Goal: Participate in discussion

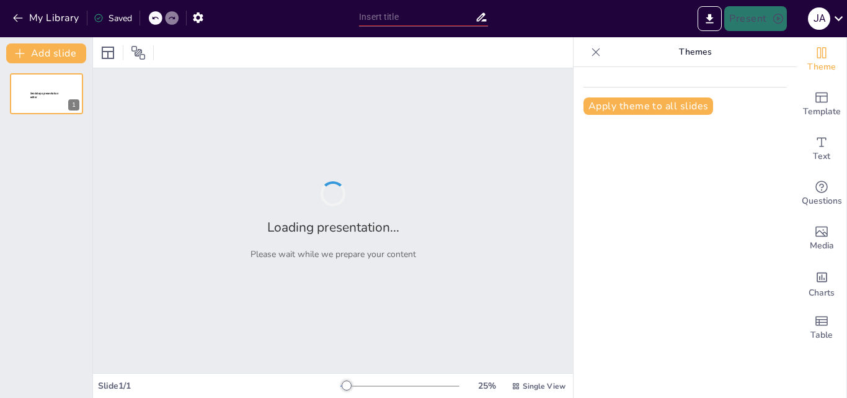
type input "La Plata y sus Patriarcas: Historias que Marcan"
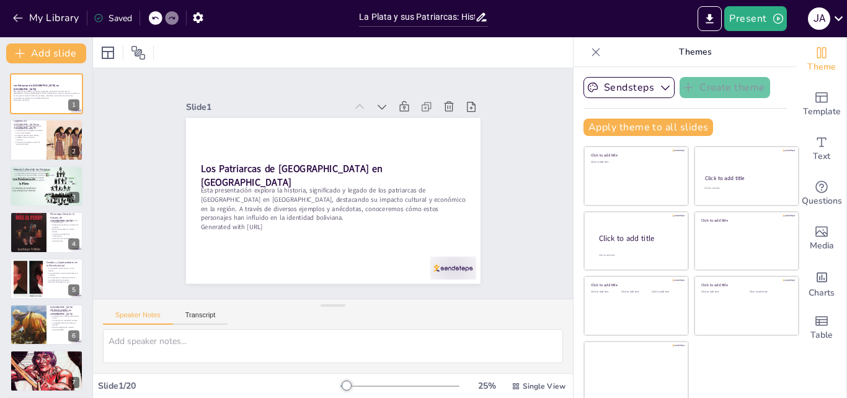
checkbox input "true"
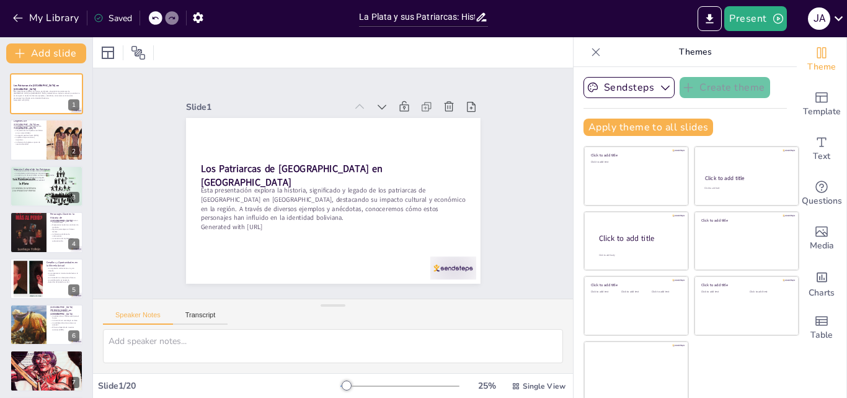
checkbox input "true"
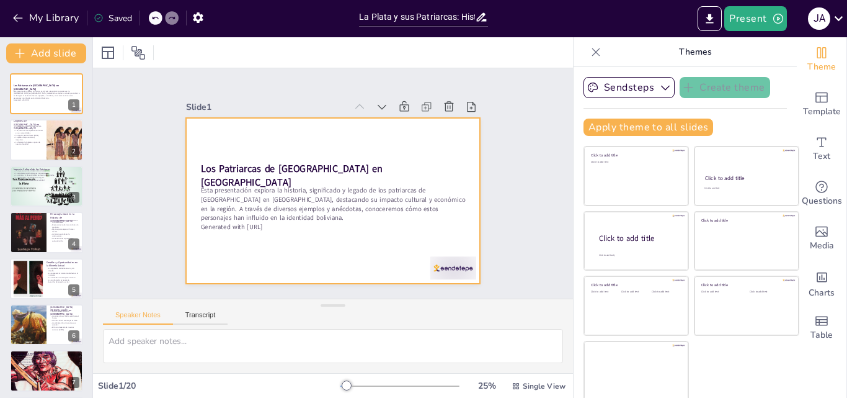
checkbox input "true"
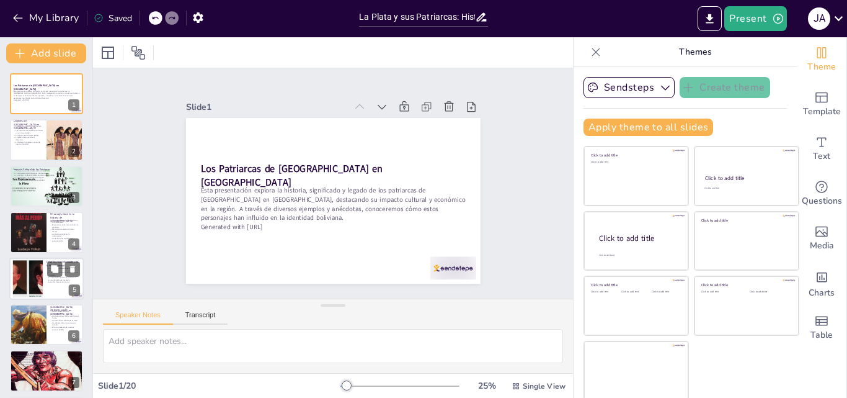
checkbox input "true"
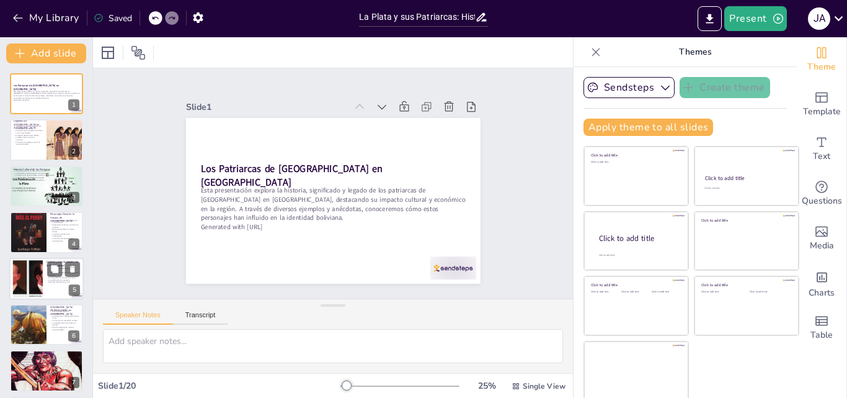
checkbox input "true"
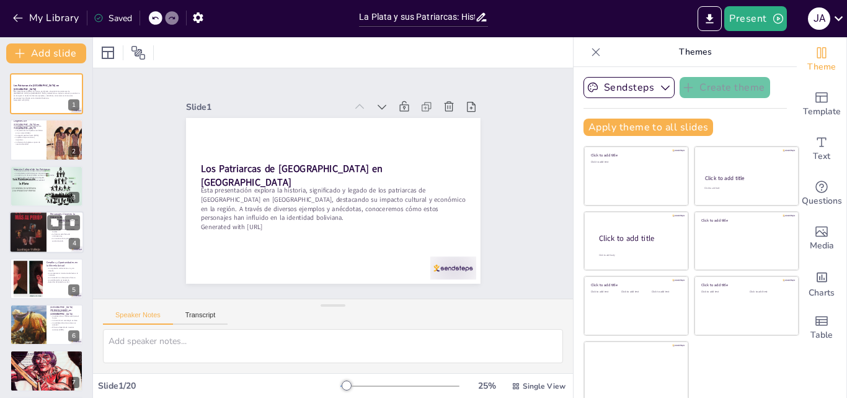
checkbox input "true"
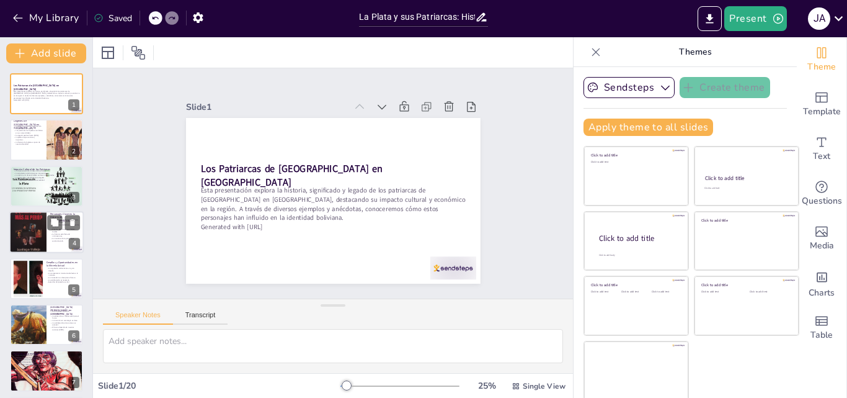
checkbox input "true"
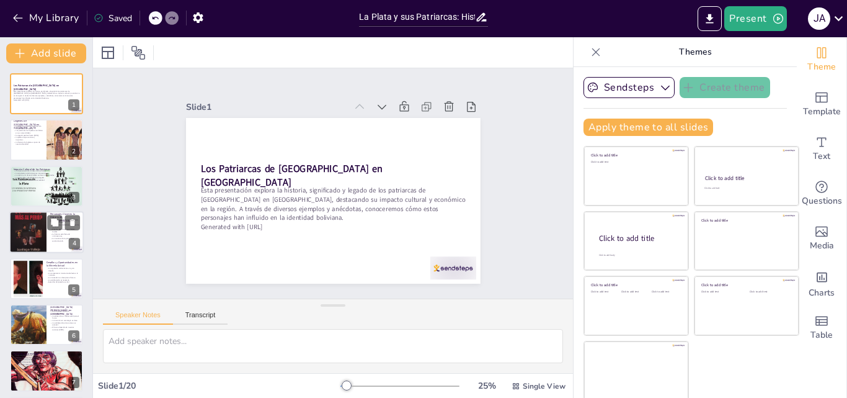
click at [33, 241] on div at bounding box center [27, 232] width 37 height 51
type textarea "Lor ipsumdol sitametconsect adi elitsedd e Tempori utlabor et dolor magnaal en …"
checkbox input "true"
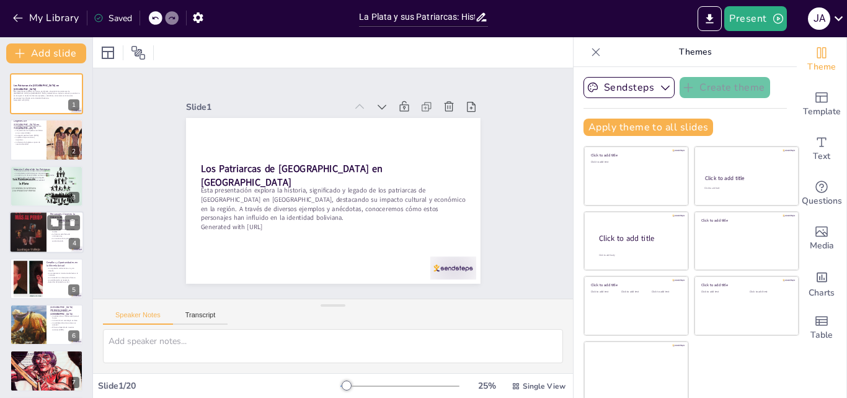
checkbox input "true"
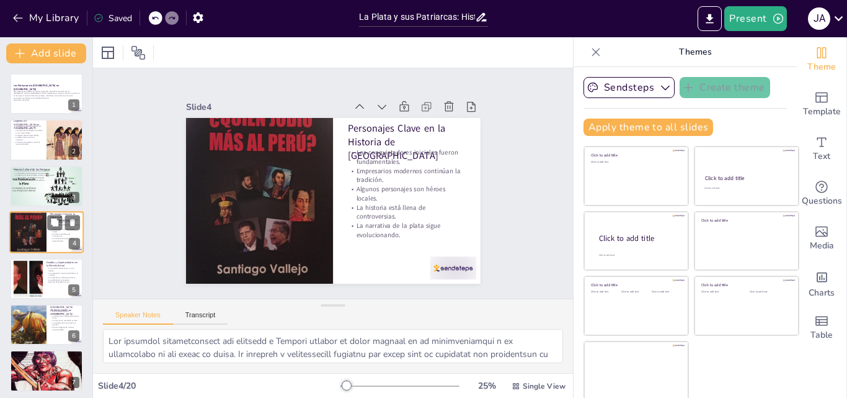
scroll to position [2, 0]
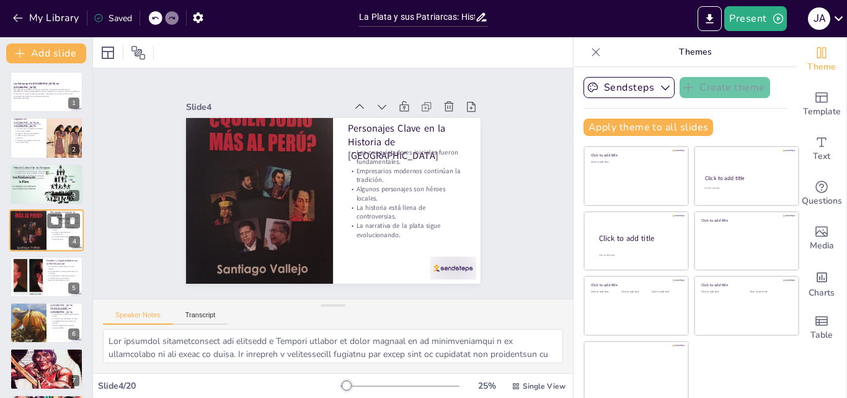
click at [33, 241] on div at bounding box center [27, 230] width 37 height 51
checkbox input "true"
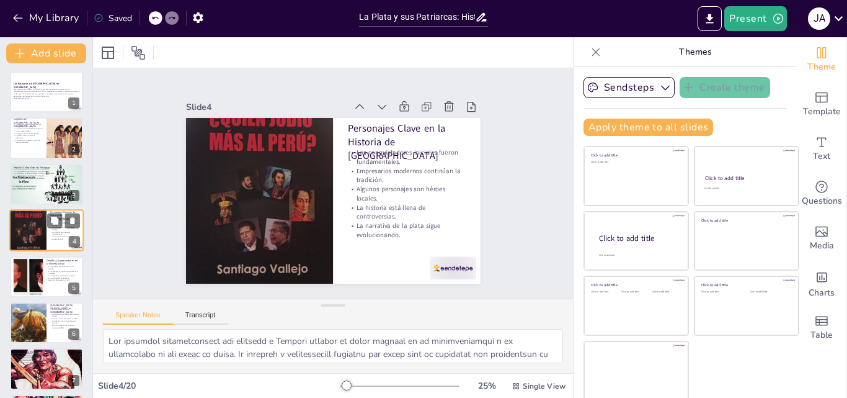
checkbox input "true"
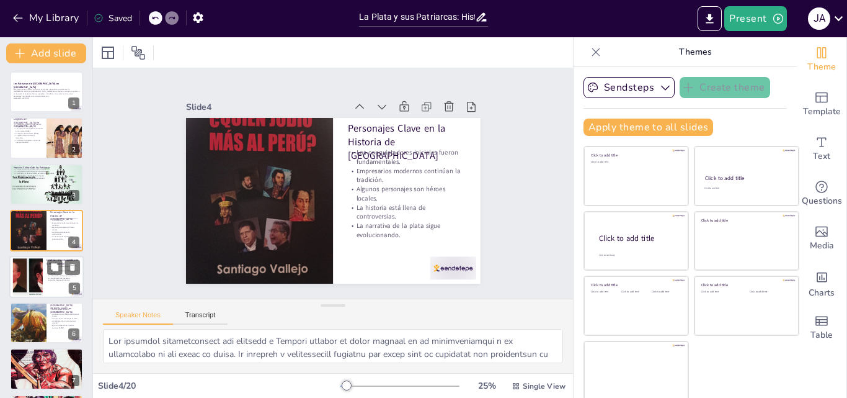
checkbox input "true"
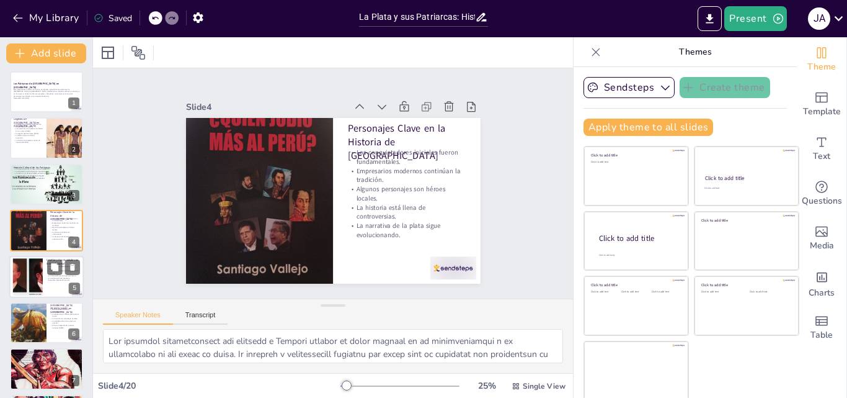
checkbox input "true"
click at [39, 288] on div at bounding box center [27, 276] width 69 height 38
type textarea "Lo ipsumdo si ametc adipisci el seddoeius temporinci ut laboreet do ma aliquae …"
checkbox input "true"
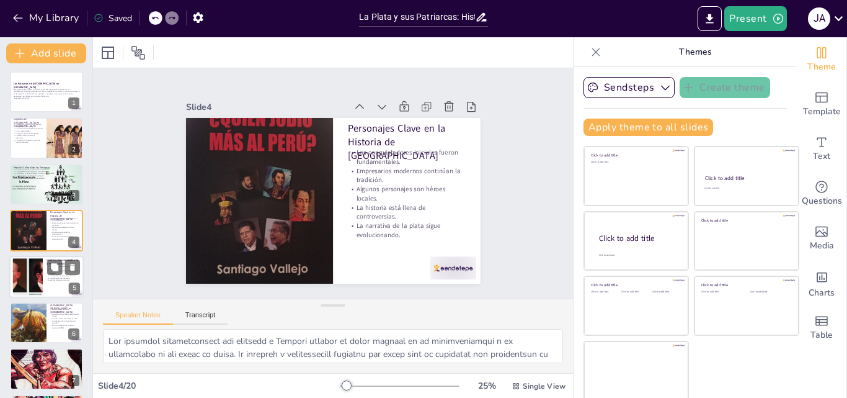
checkbox input "true"
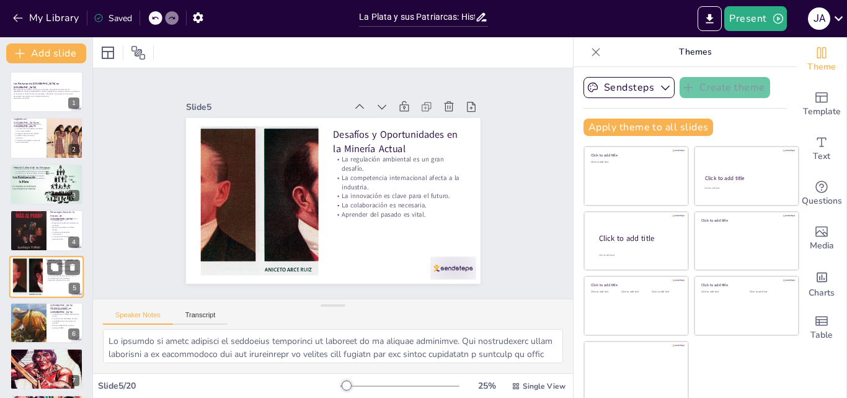
scroll to position [48, 0]
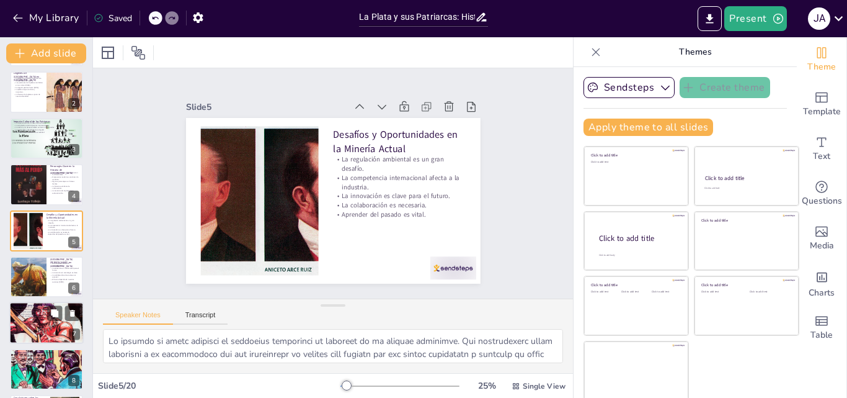
checkbox input "true"
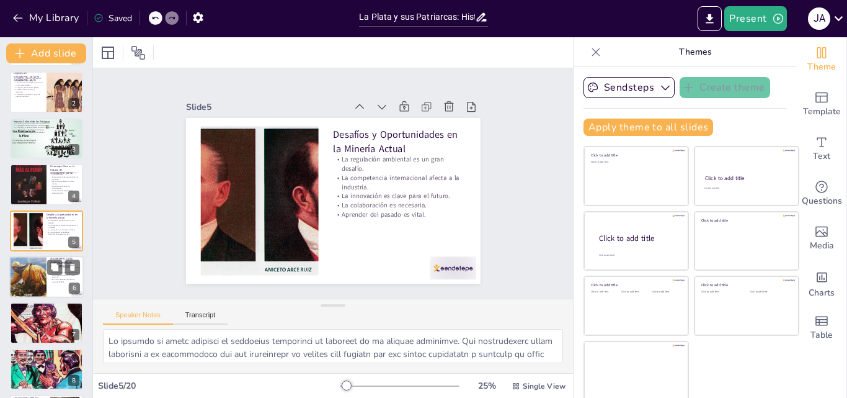
checkbox input "true"
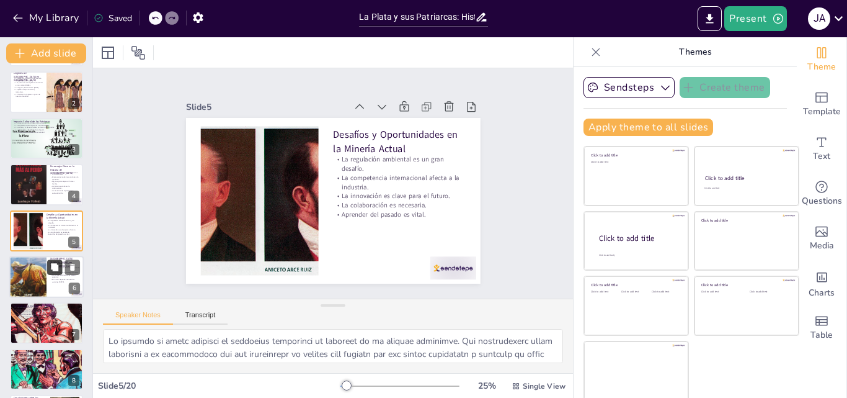
checkbox input "true"
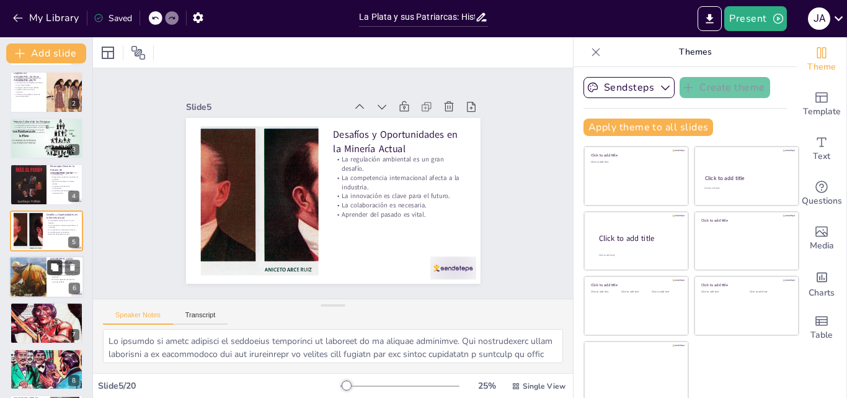
checkbox input "true"
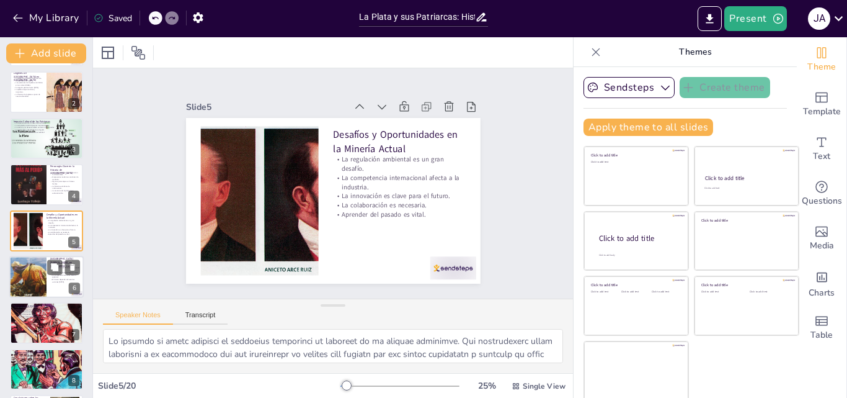
checkbox input "true"
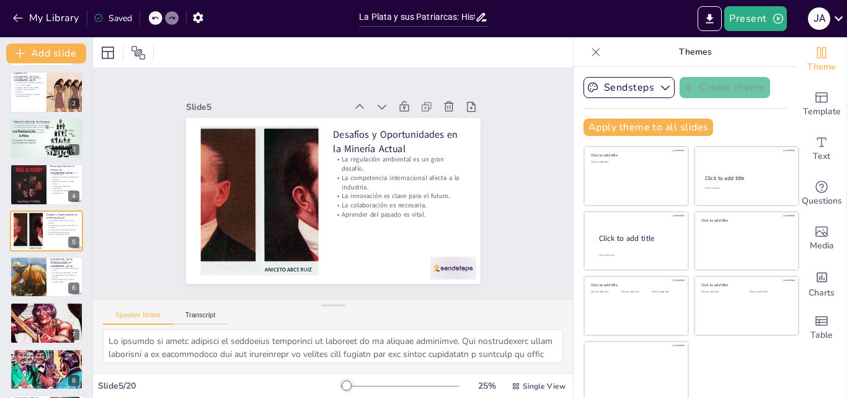
checkbox input "true"
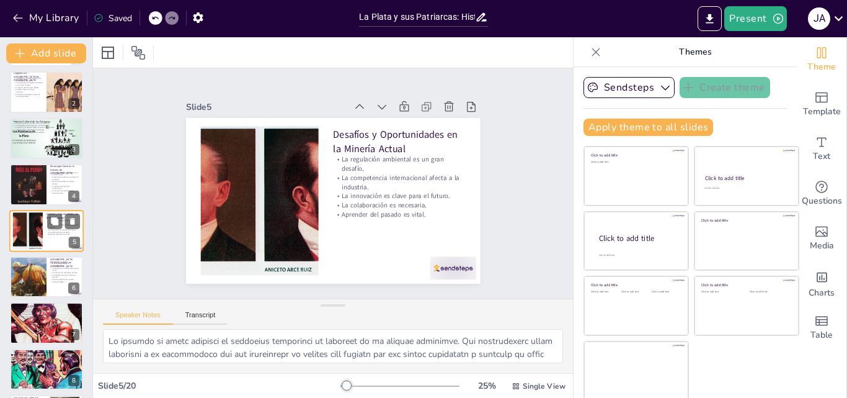
checkbox input "true"
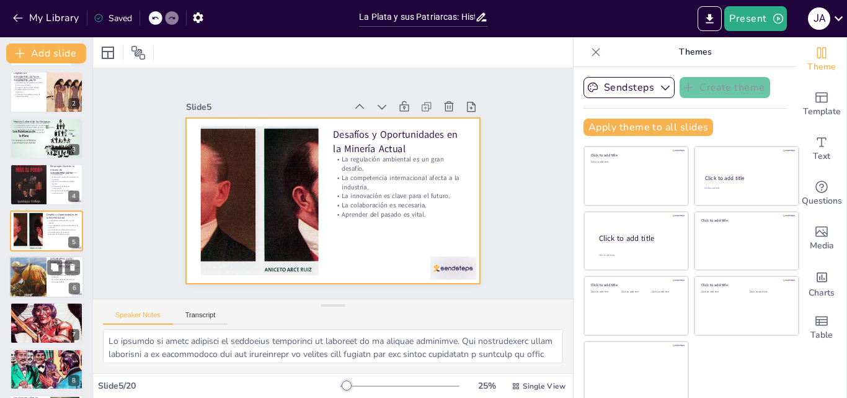
checkbox input "true"
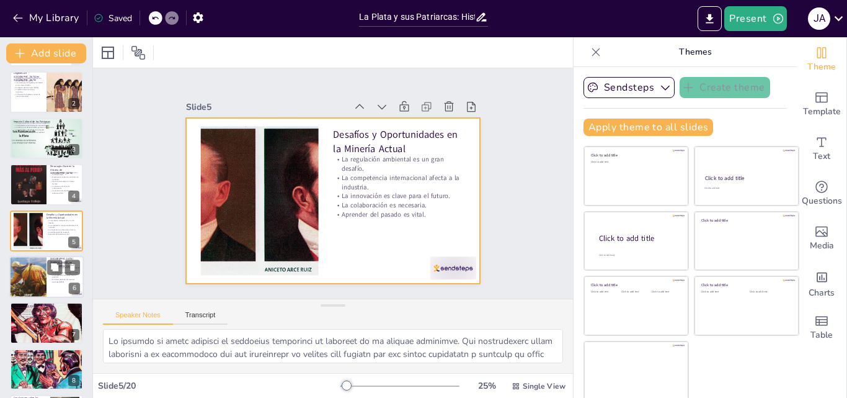
checkbox input "true"
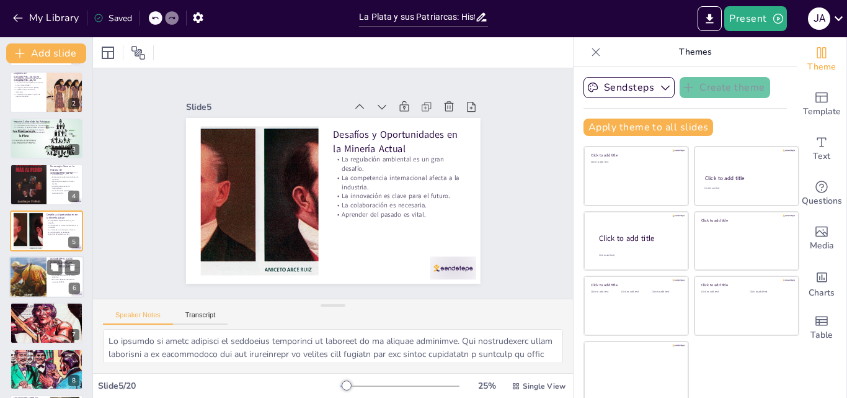
click at [45, 264] on div at bounding box center [28, 277] width 55 height 42
type textarea "Lor ip dolorsi am consectet adipisc elitseddoei, Tempori utlab et doloremagna a…"
checkbox input "true"
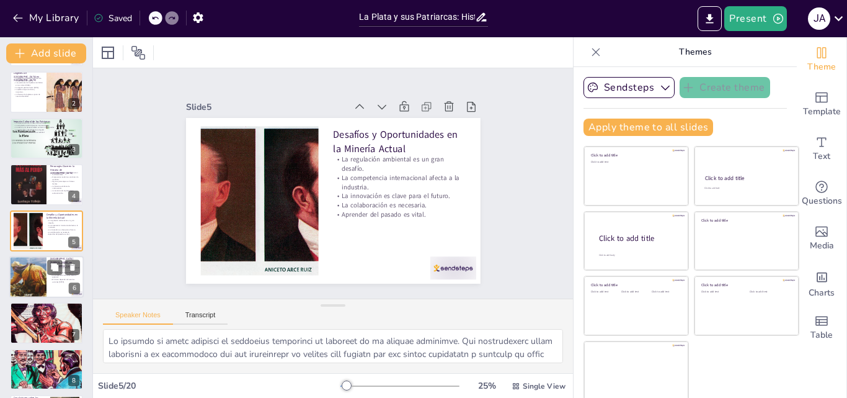
checkbox input "true"
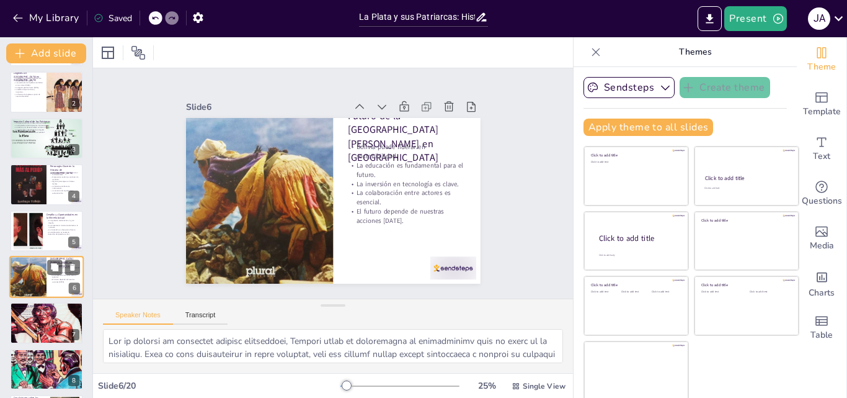
scroll to position [94, 0]
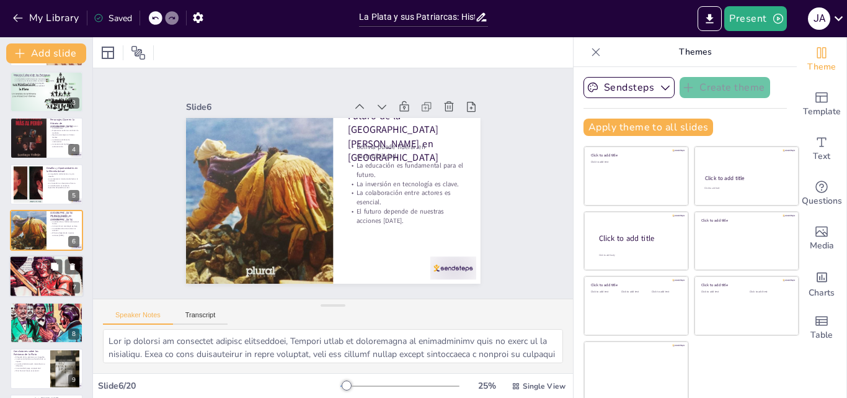
checkbox input "true"
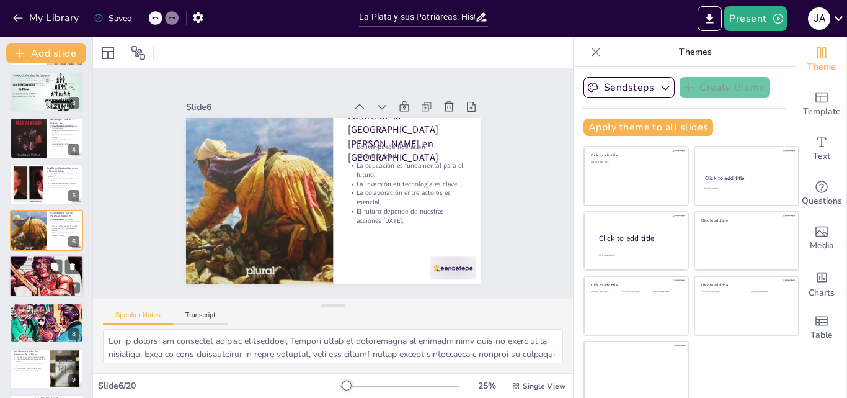
checkbox input "true"
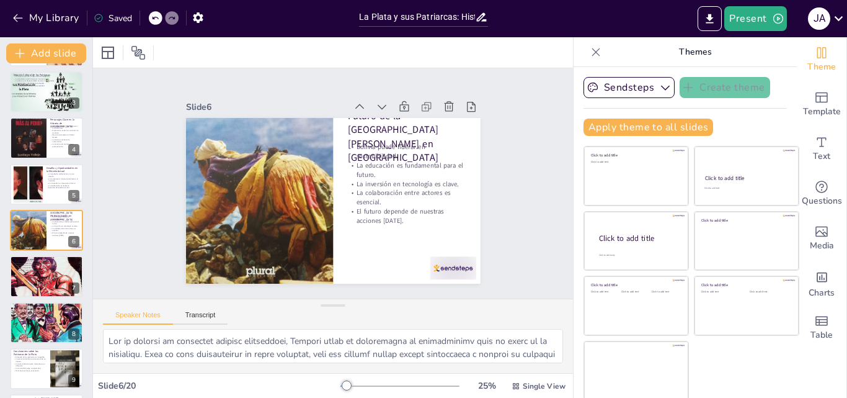
checkbox input "true"
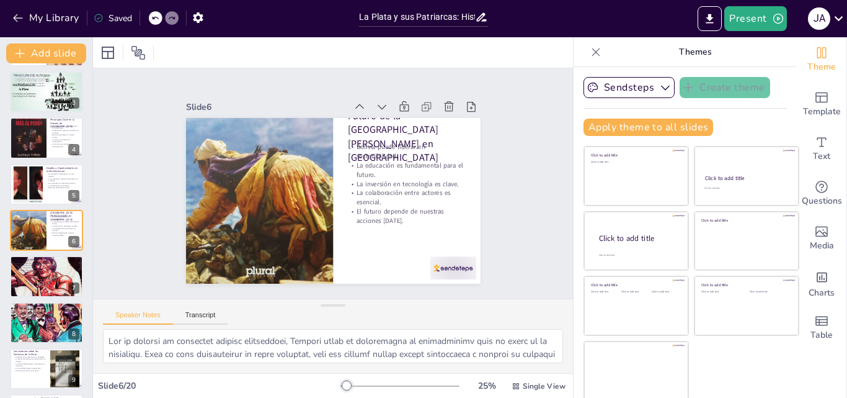
checkbox input "true"
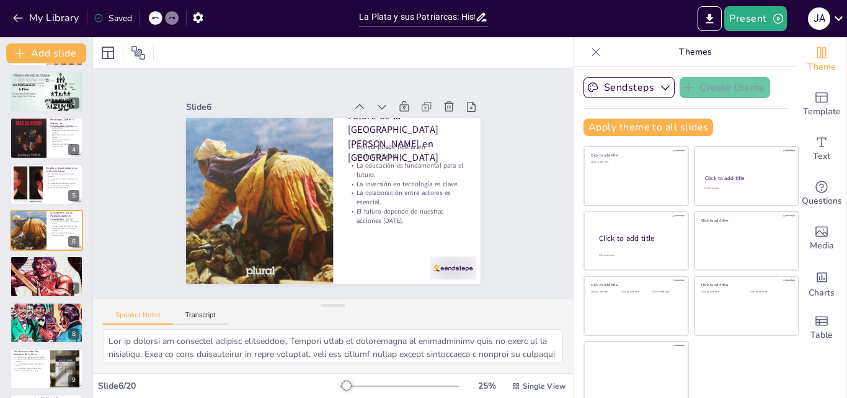
checkbox input "true"
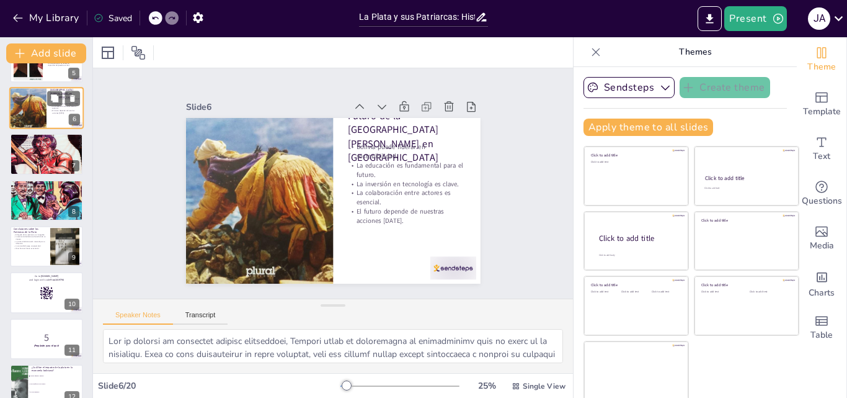
scroll to position [218, 0]
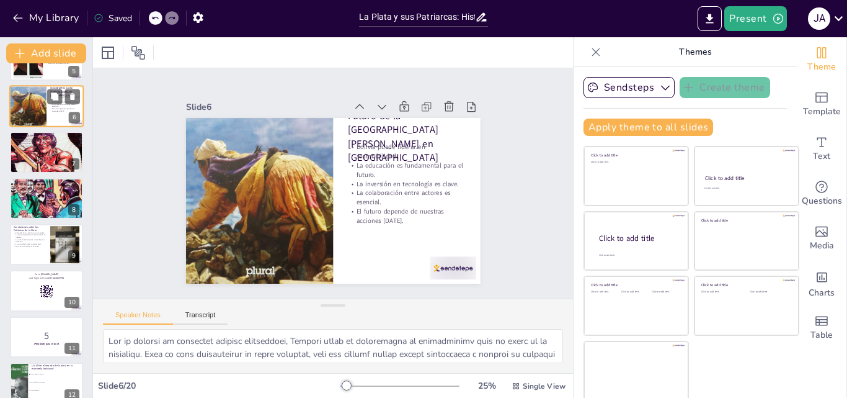
checkbox input "true"
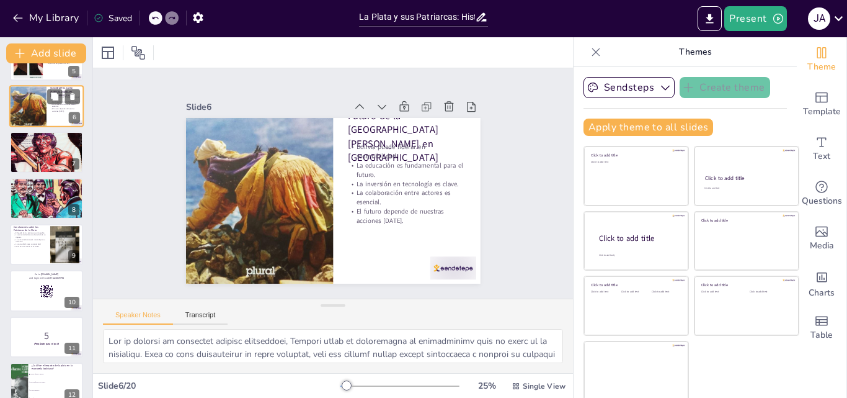
checkbox input "true"
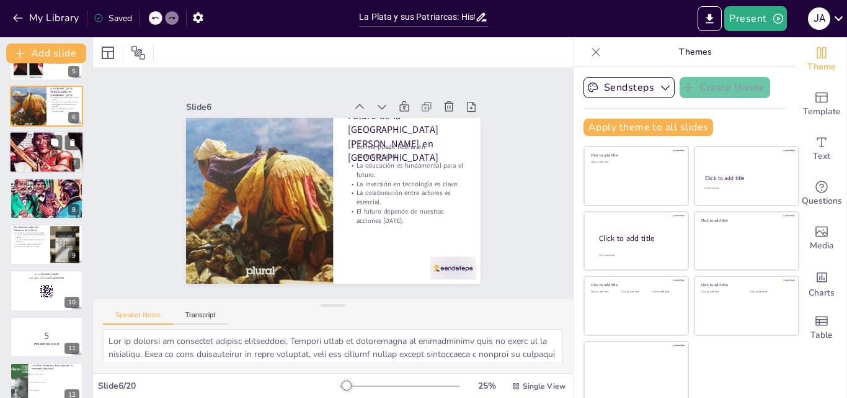
checkbox input "true"
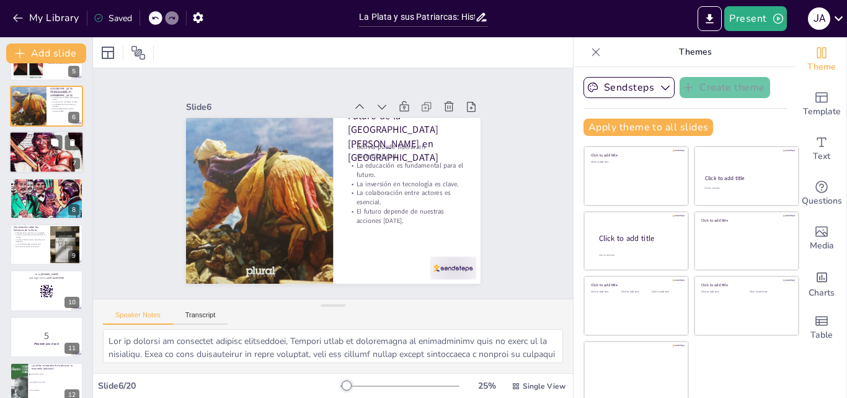
checkbox input "true"
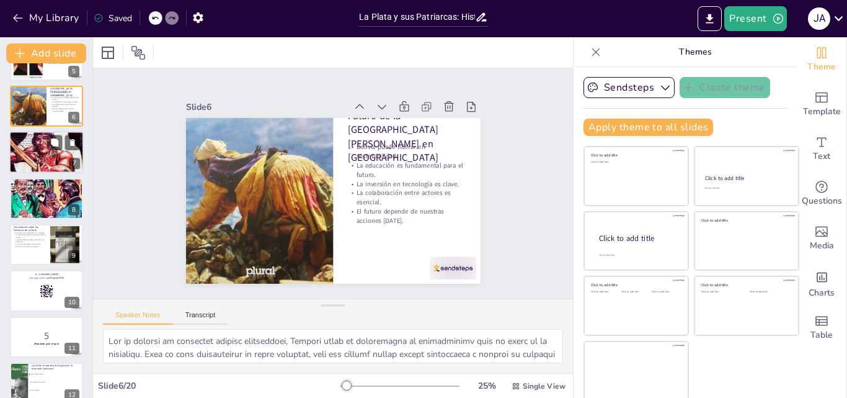
click at [48, 153] on div at bounding box center [46, 152] width 74 height 47
type textarea "Loremipsum d sit ametconsect adipisc el se doeiusm te inci ut laboreetdo ma ali…"
checkbox input "true"
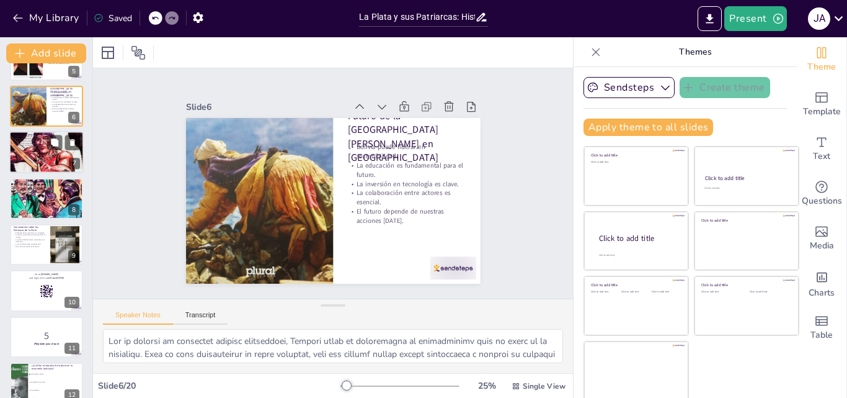
checkbox input "true"
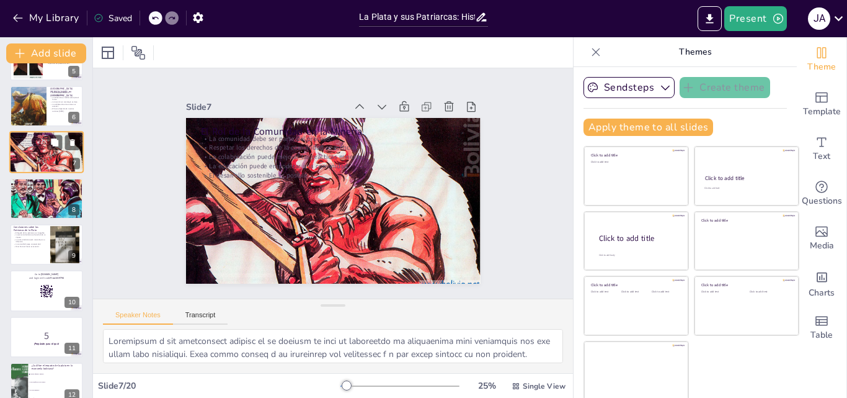
scroll to position [140, 0]
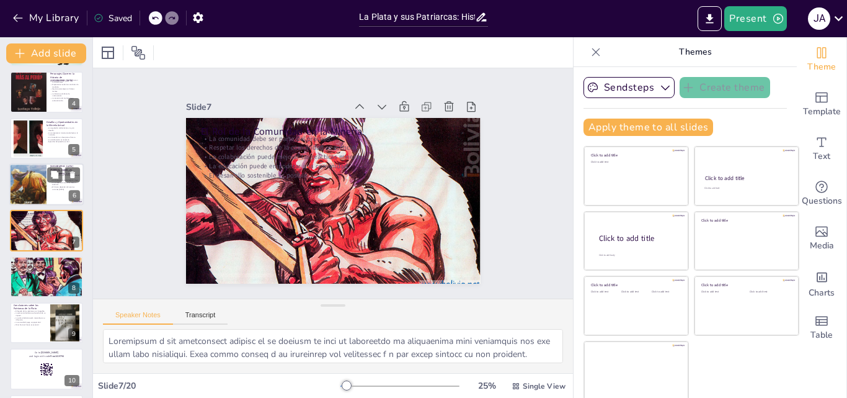
checkbox input "true"
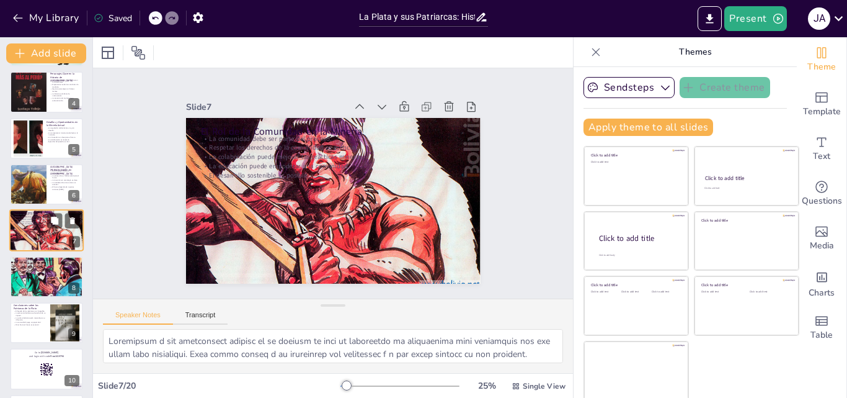
checkbox input "true"
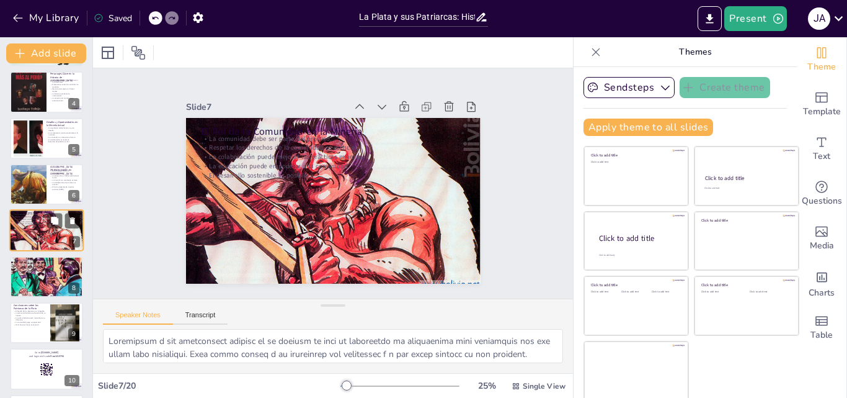
checkbox input "true"
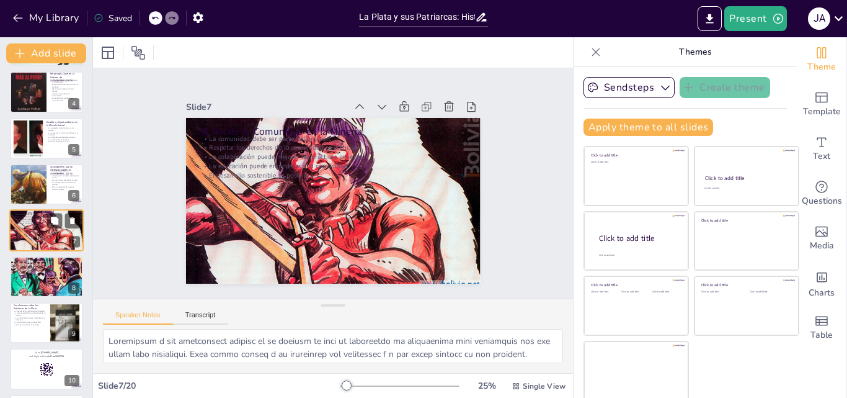
checkbox input "true"
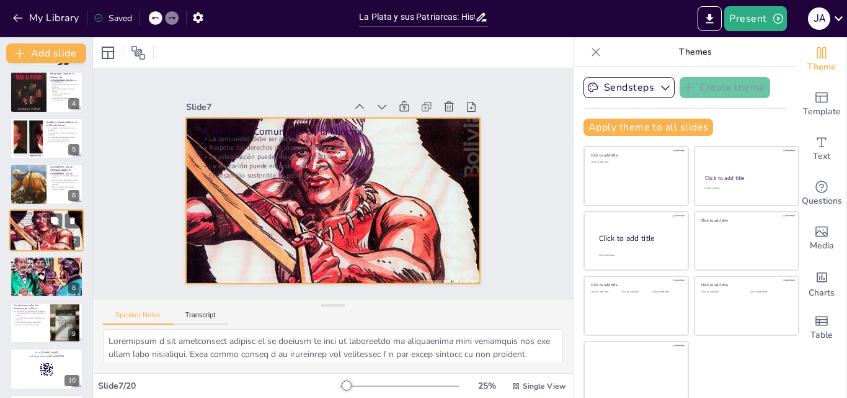
checkbox input "true"
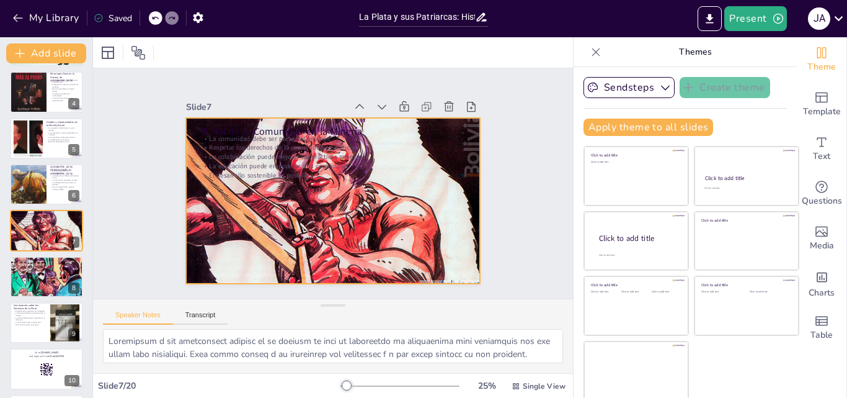
checkbox input "true"
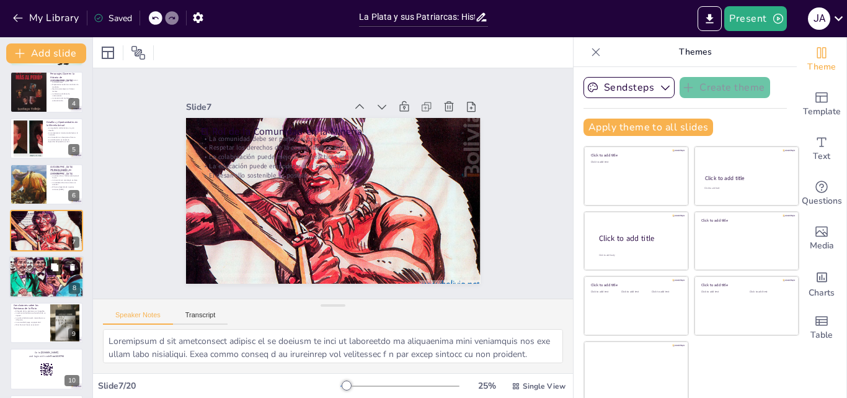
checkbox input "true"
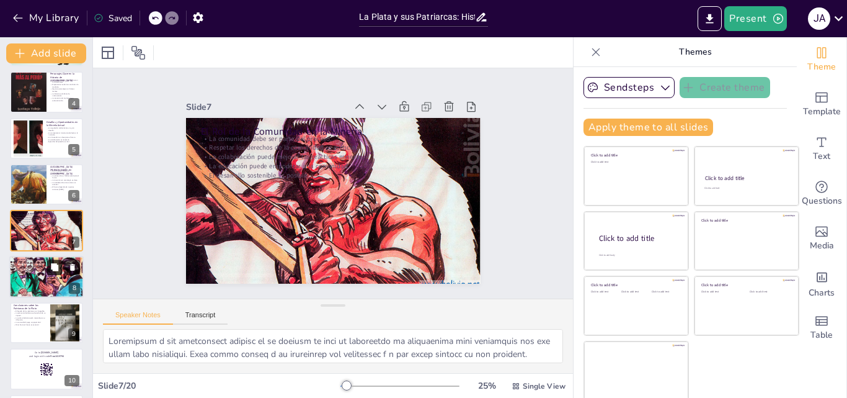
click at [50, 272] on button at bounding box center [54, 266] width 15 height 15
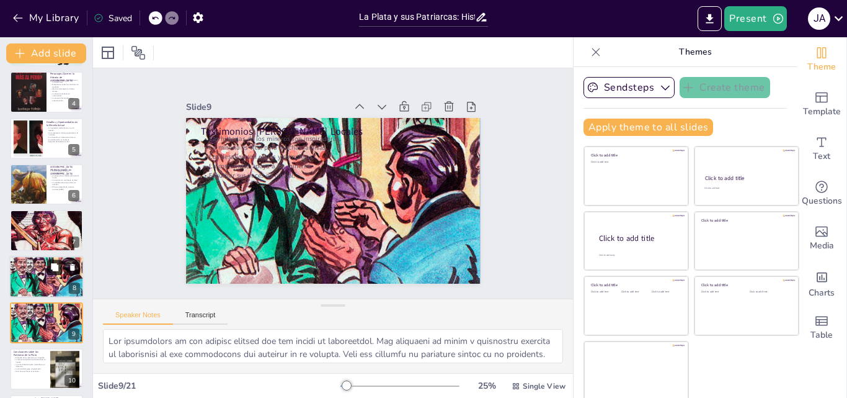
scroll to position [233, 0]
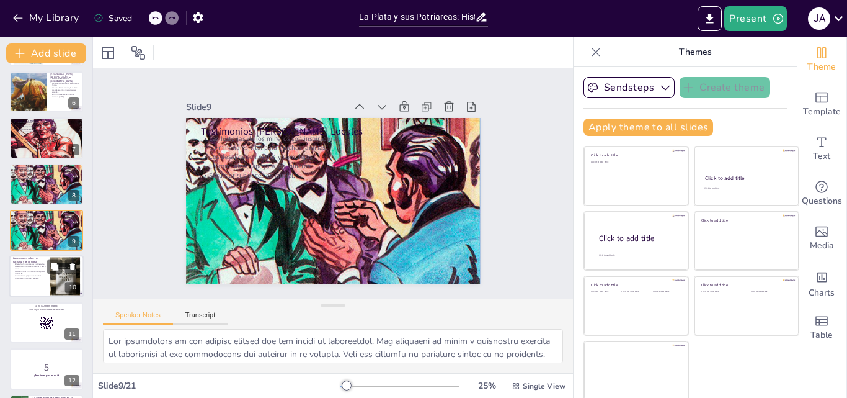
click at [53, 289] on div at bounding box center [65, 276] width 30 height 40
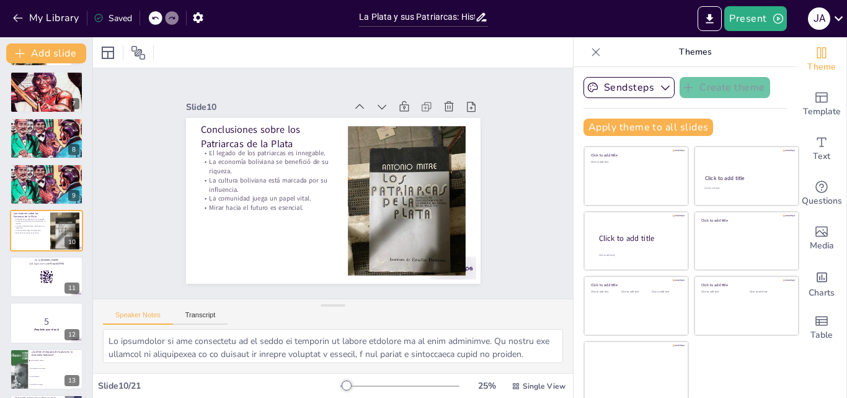
scroll to position [571, 0]
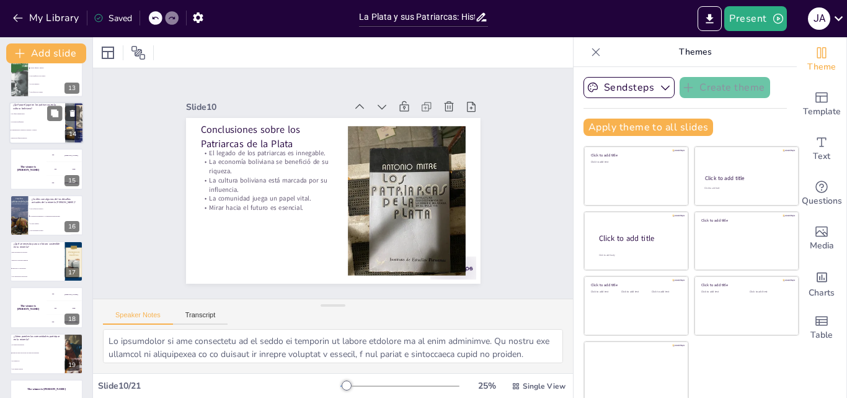
click at [29, 143] on div "¿Qué papel jugaron los patriarcas en la cultura boliviana? Solo fueron empresar…" at bounding box center [46, 123] width 74 height 42
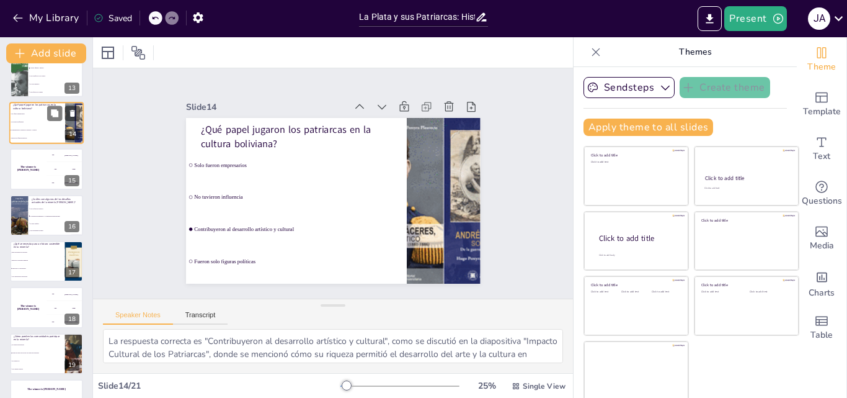
scroll to position [463, 0]
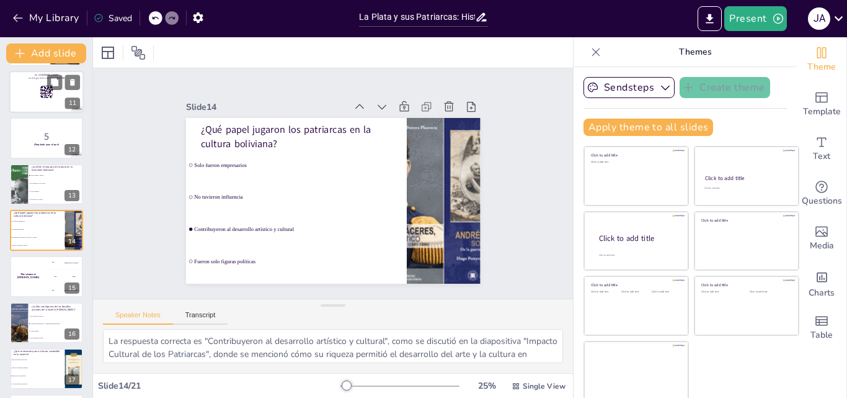
click at [29, 88] on div at bounding box center [46, 92] width 74 height 42
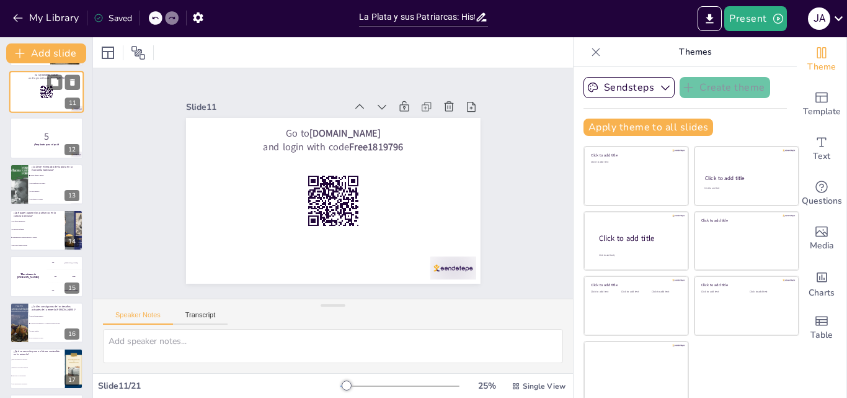
scroll to position [324, 0]
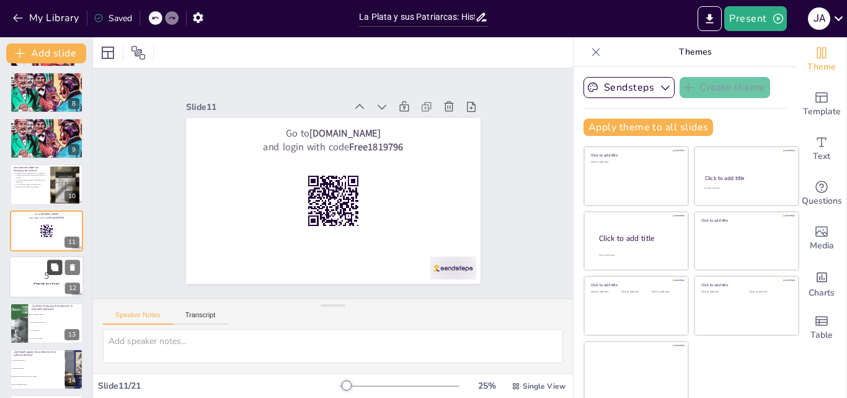
click at [53, 271] on icon at bounding box center [54, 267] width 9 height 9
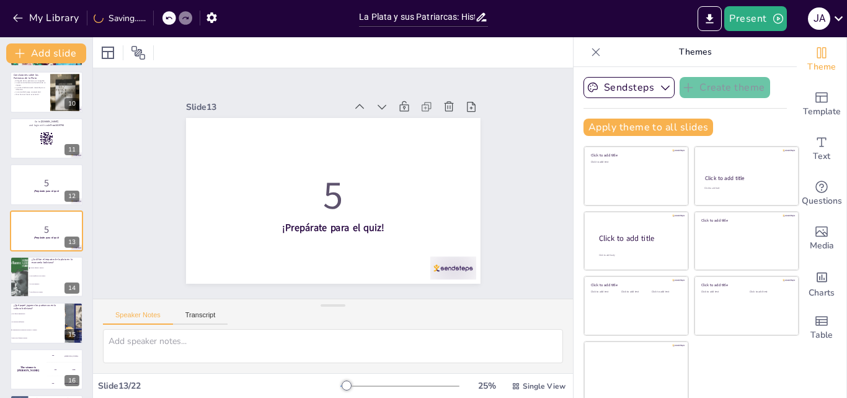
scroll to position [695, 0]
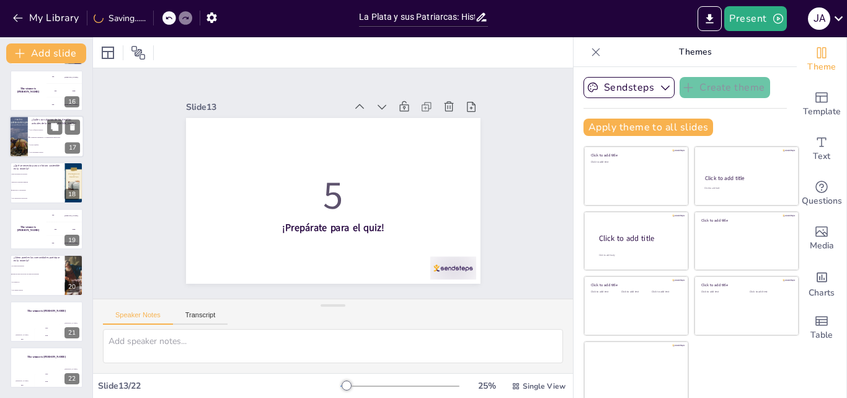
click at [38, 144] on span "No hay desafíos" at bounding box center [56, 145] width 53 height 2
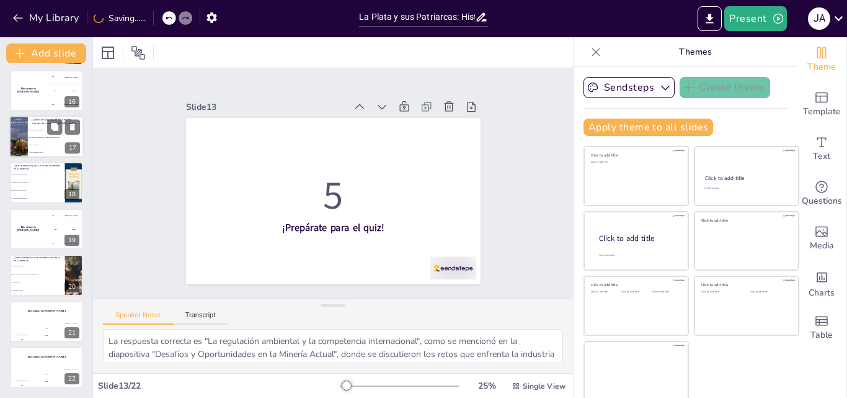
scroll to position [602, 0]
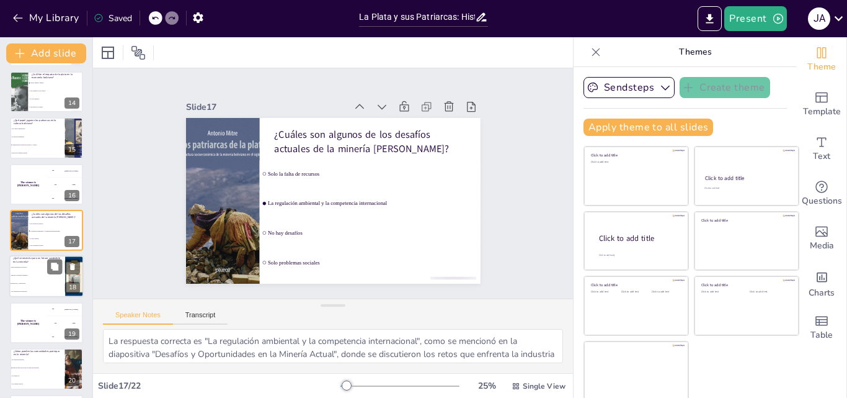
click at [42, 262] on p "¿Qué se necesita para un futuro sostenible en la minería?" at bounding box center [37, 260] width 48 height 7
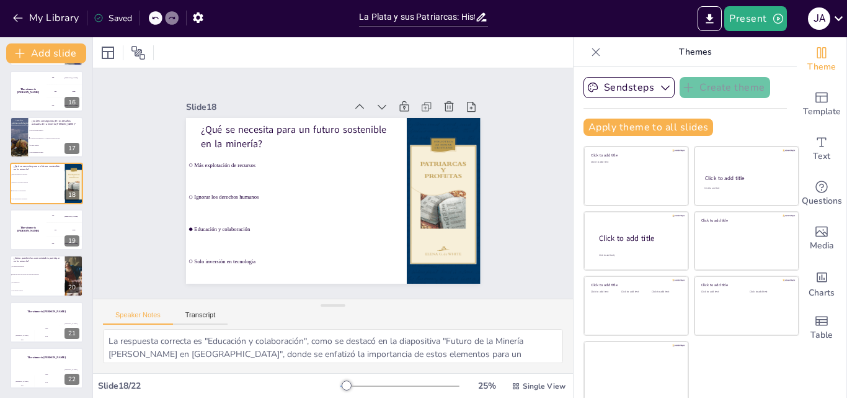
scroll to position [695, 0]
click at [42, 352] on div "The winner is [PERSON_NAME]" at bounding box center [46, 356] width 74 height 21
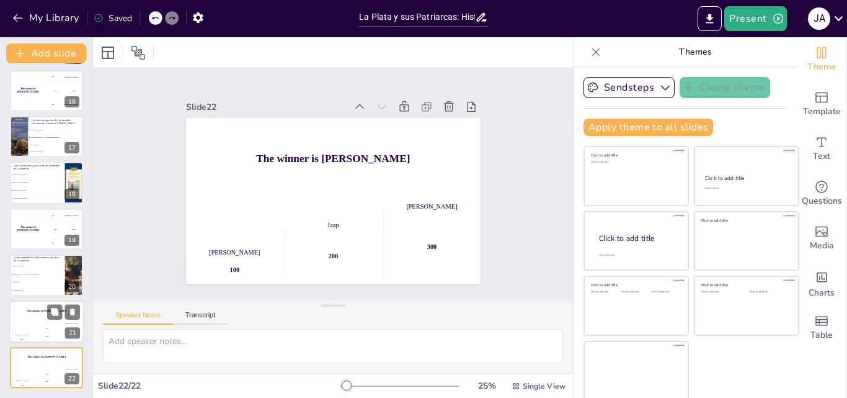
click at [45, 332] on div "200" at bounding box center [46, 335] width 25 height 14
